Goal: Use online tool/utility: Utilize a website feature to perform a specific function

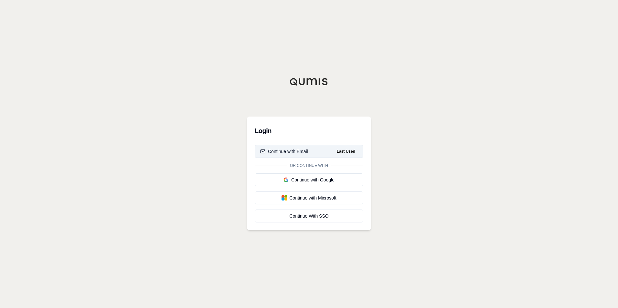
click at [286, 151] on div "Continue with Email" at bounding box center [284, 151] width 48 height 6
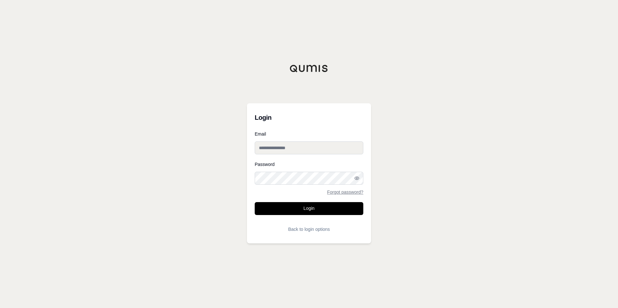
type input "**********"
click at [291, 210] on button "Login" at bounding box center [309, 208] width 109 height 13
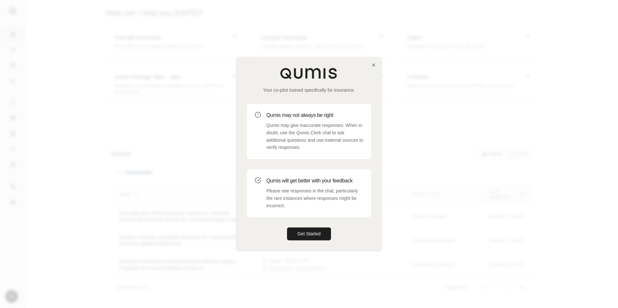
click at [373, 62] on div "Your co-pilot trained specifically for insurance. Qumis may not always be right…" at bounding box center [309, 154] width 145 height 194
click at [373, 64] on icon "button" at bounding box center [373, 64] width 5 height 5
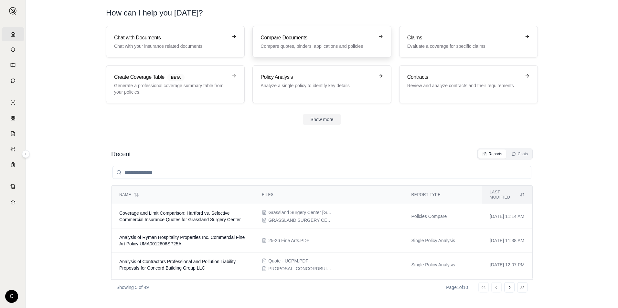
click at [292, 38] on h3 "Compare Documents" at bounding box center [317, 38] width 113 height 8
click at [319, 87] on p "Analyze a single policy to identify key details" at bounding box center [317, 85] width 113 height 6
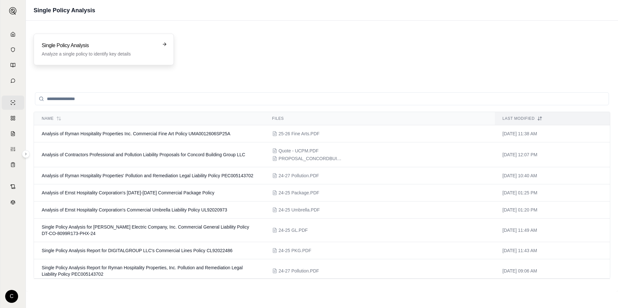
click at [95, 49] on h3 "Single Policy Analysis" at bounding box center [99, 46] width 115 height 8
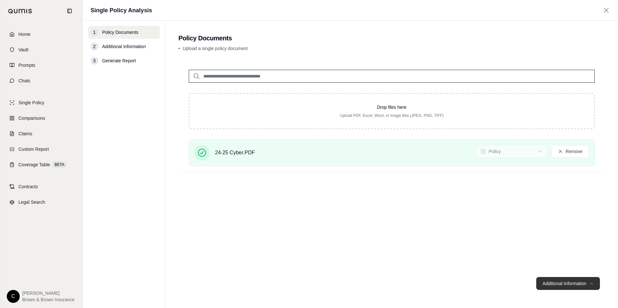
click at [565, 286] on button "Additional Information →" at bounding box center [568, 283] width 64 height 13
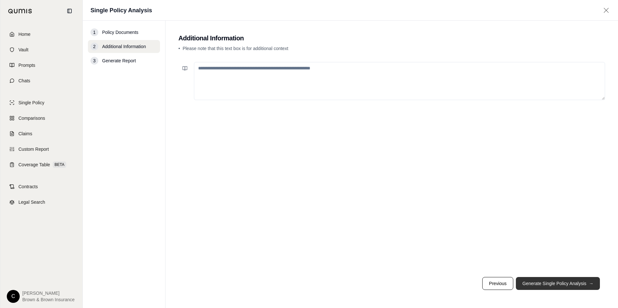
click at [553, 285] on button "Generate Single Policy Analysis →" at bounding box center [558, 283] width 84 height 13
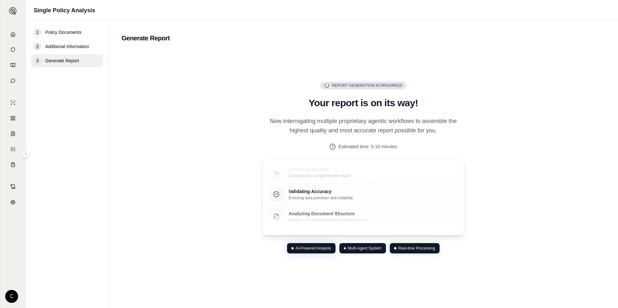
click at [397, 29] on main "Generate Report Report Generation in Progress Generating Report Your report is …" at bounding box center [364, 165] width 510 height 288
